Goal: Book appointment/travel/reservation

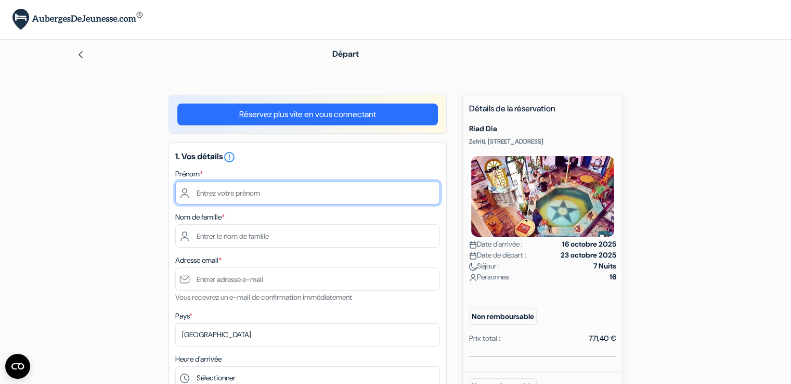
click at [227, 191] on input "text" at bounding box center [307, 192] width 265 height 23
type input "celine"
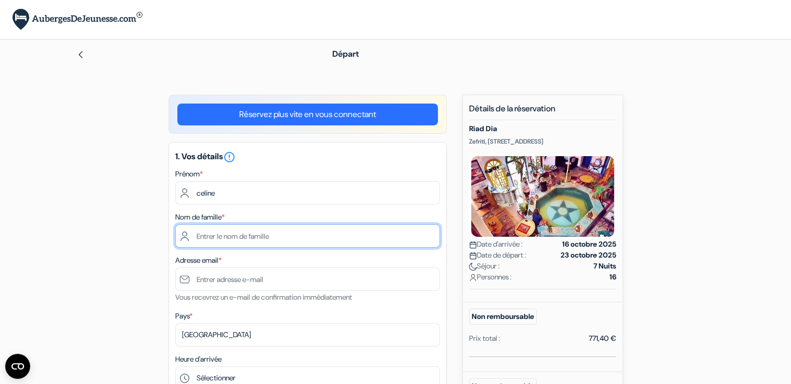
click at [203, 238] on input "text" at bounding box center [307, 235] width 265 height 23
type input "[PERSON_NAME]"
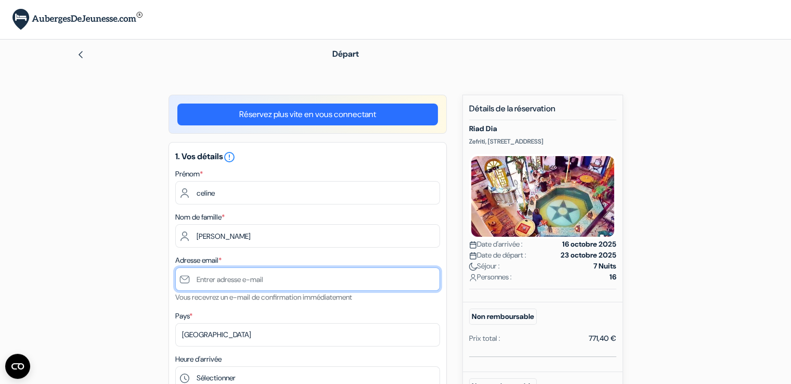
click at [198, 282] on input "text" at bounding box center [307, 278] width 265 height 23
type input "c"
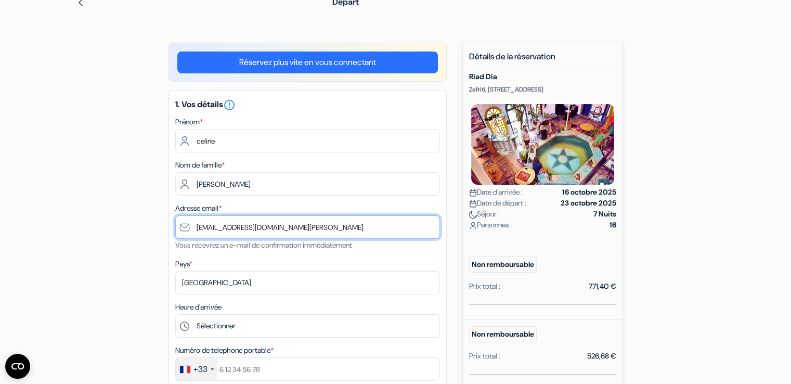
type input "[EMAIL_ADDRESS][DOMAIN_NAME][PERSON_NAME]"
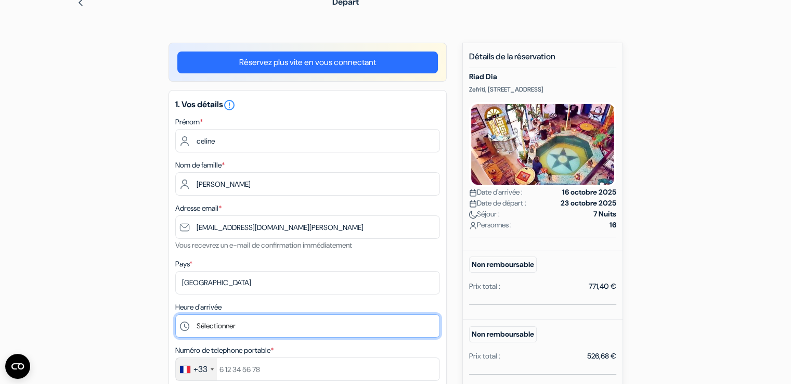
click at [230, 327] on select "Sélectionner 13:00 14:00 15:00 16:00 17:00 18:00 19:00 20:00 21:00 22:00 23:00 …" at bounding box center [307, 325] width 265 height 23
select select "0"
click at [175, 315] on select "Sélectionner 13:00 14:00 15:00 16:00 17:00 18:00 19:00 20:00 21:00 22:00 23:00 …" at bounding box center [307, 325] width 265 height 23
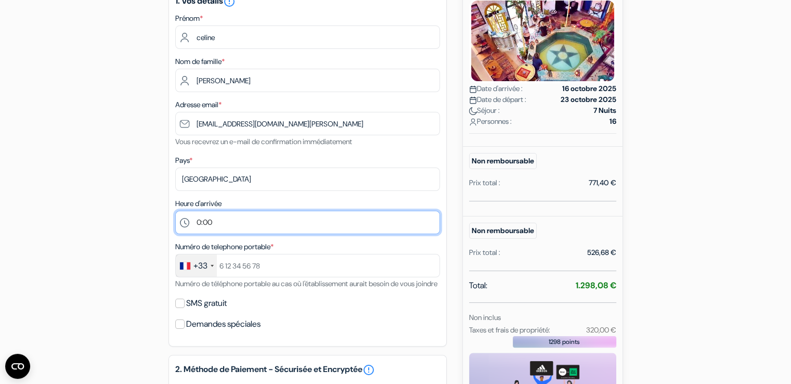
scroll to position [156, 0]
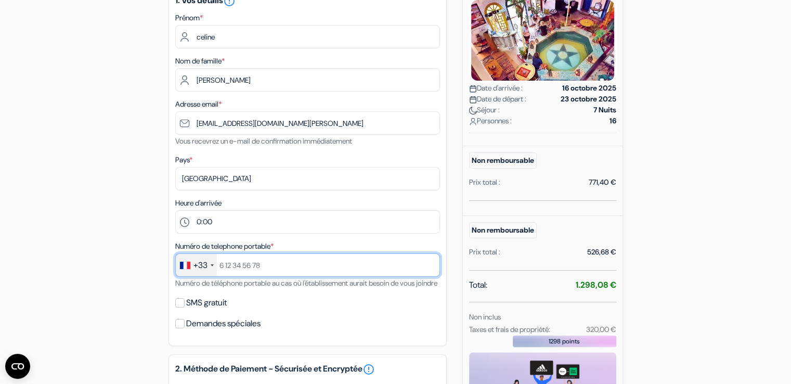
click at [239, 267] on input "text" at bounding box center [307, 264] width 265 height 23
type input "637540413"
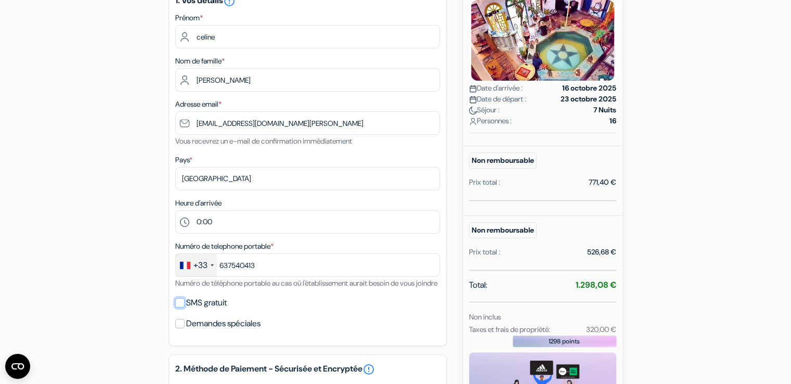
click at [179, 308] on input "SMS gratuit" at bounding box center [179, 302] width 9 height 9
checkbox input "true"
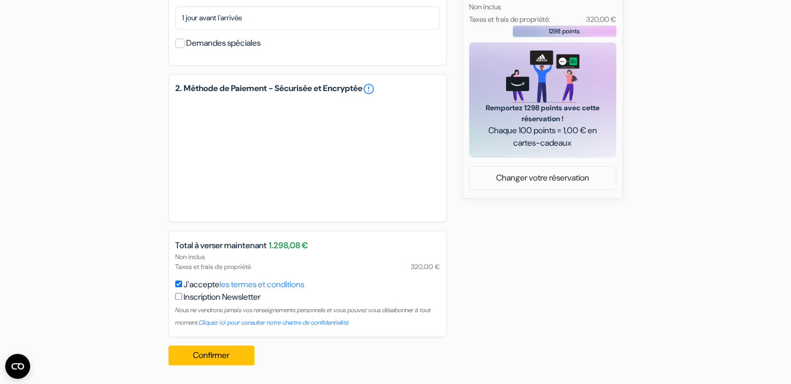
scroll to position [479, 0]
click at [206, 356] on button "Confirmer Loading..." at bounding box center [212, 356] width 86 height 20
click at [214, 356] on button "Confirmer Loading..." at bounding box center [212, 356] width 86 height 20
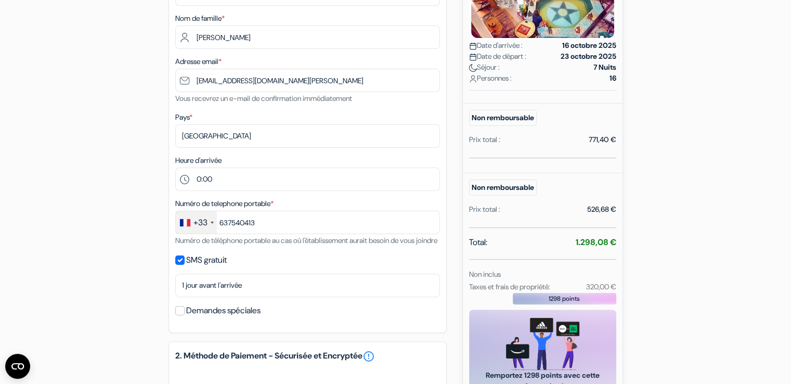
scroll to position [260, 0]
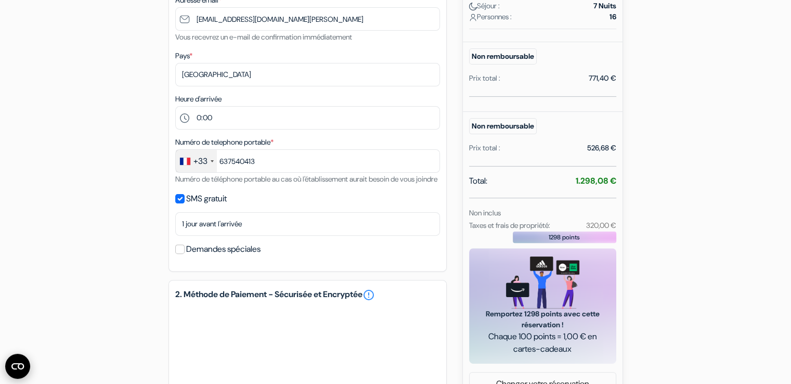
click at [16, 363] on icon "Ouvrir le widget CMP" at bounding box center [17, 366] width 12 height 6
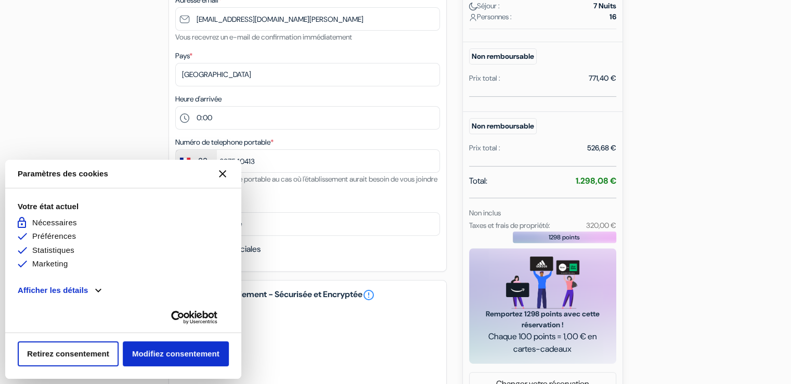
click at [227, 177] on button "[#WIDGET_ICON_CROSS#]" at bounding box center [222, 173] width 25 height 25
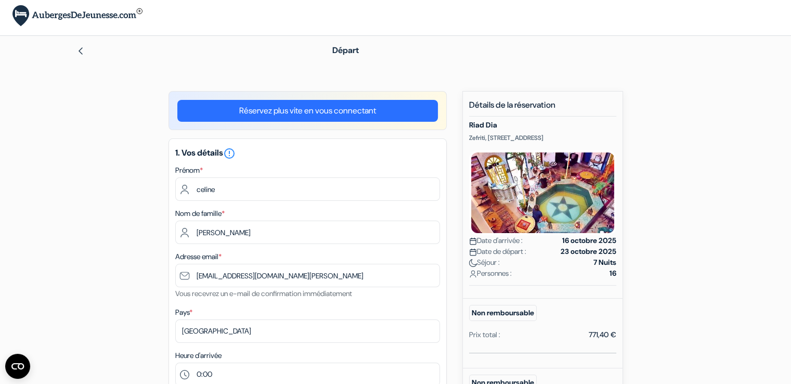
scroll to position [0, 0]
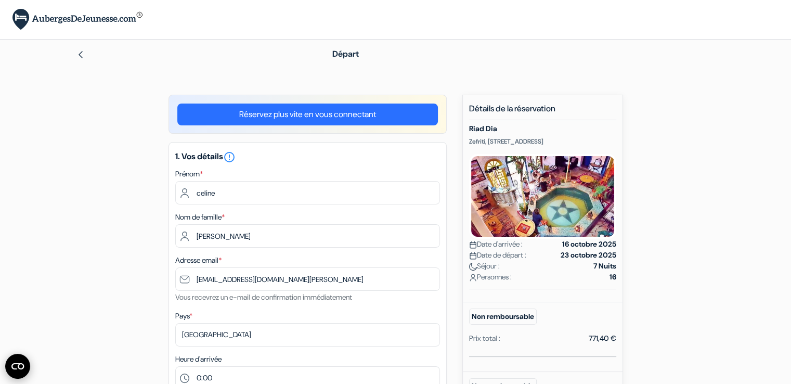
click at [13, 366] on circle "Ouvrir le widget CMP" at bounding box center [17, 366] width 25 height 25
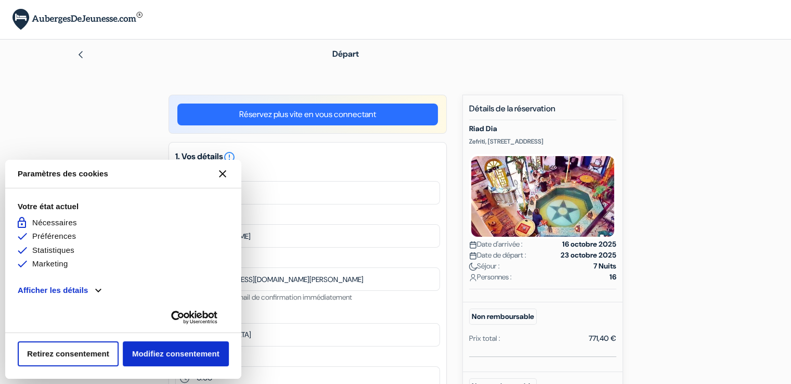
click at [224, 177] on icon "Fermer le widget CMP" at bounding box center [222, 173] width 7 height 7
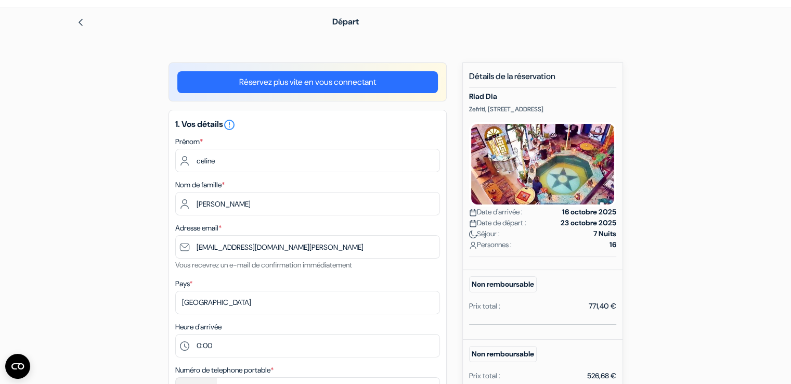
scroll to position [10, 0]
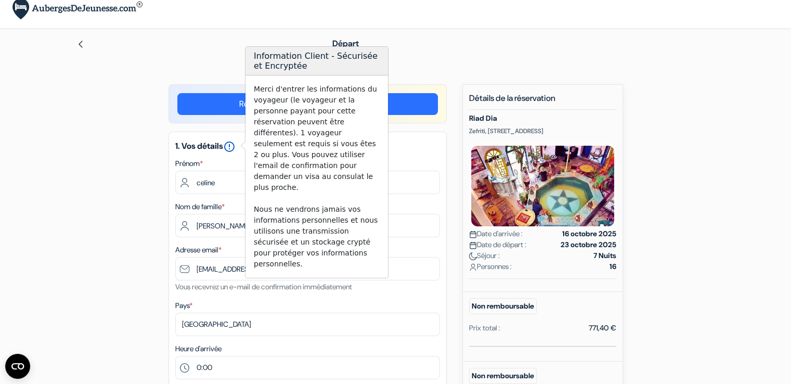
click at [233, 149] on icon "error_outline" at bounding box center [229, 146] width 12 height 12
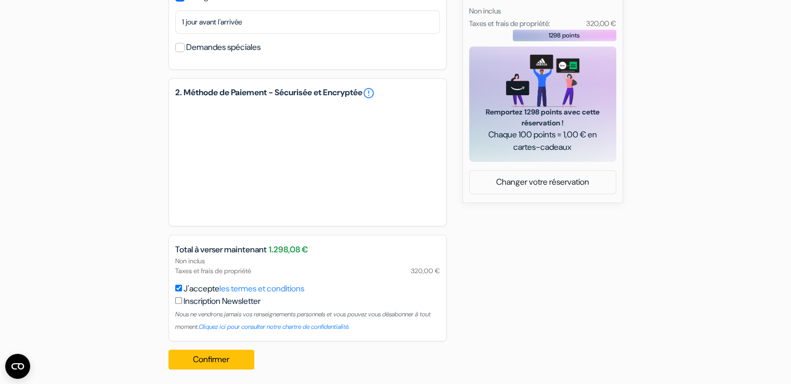
scroll to position [479, 0]
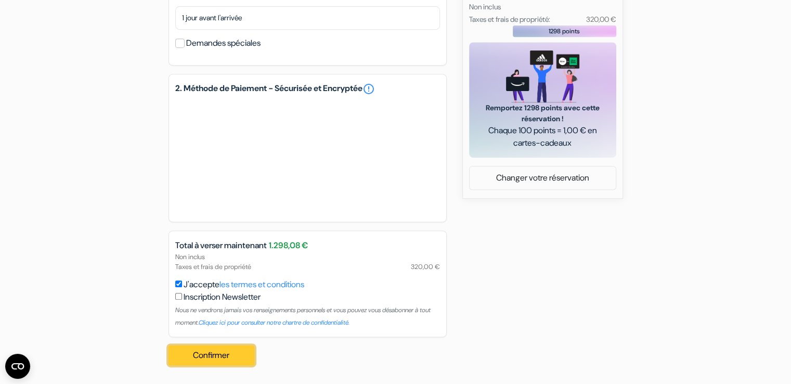
click at [204, 354] on button "Confirmer Loading..." at bounding box center [212, 356] width 86 height 20
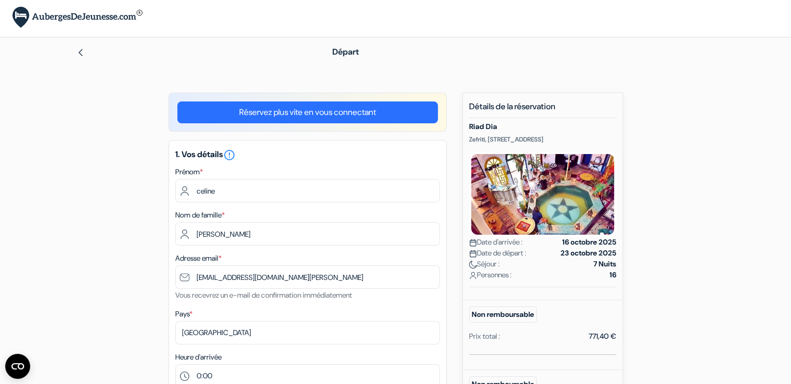
scroll to position [0, 0]
